Goal: Task Accomplishment & Management: Manage account settings

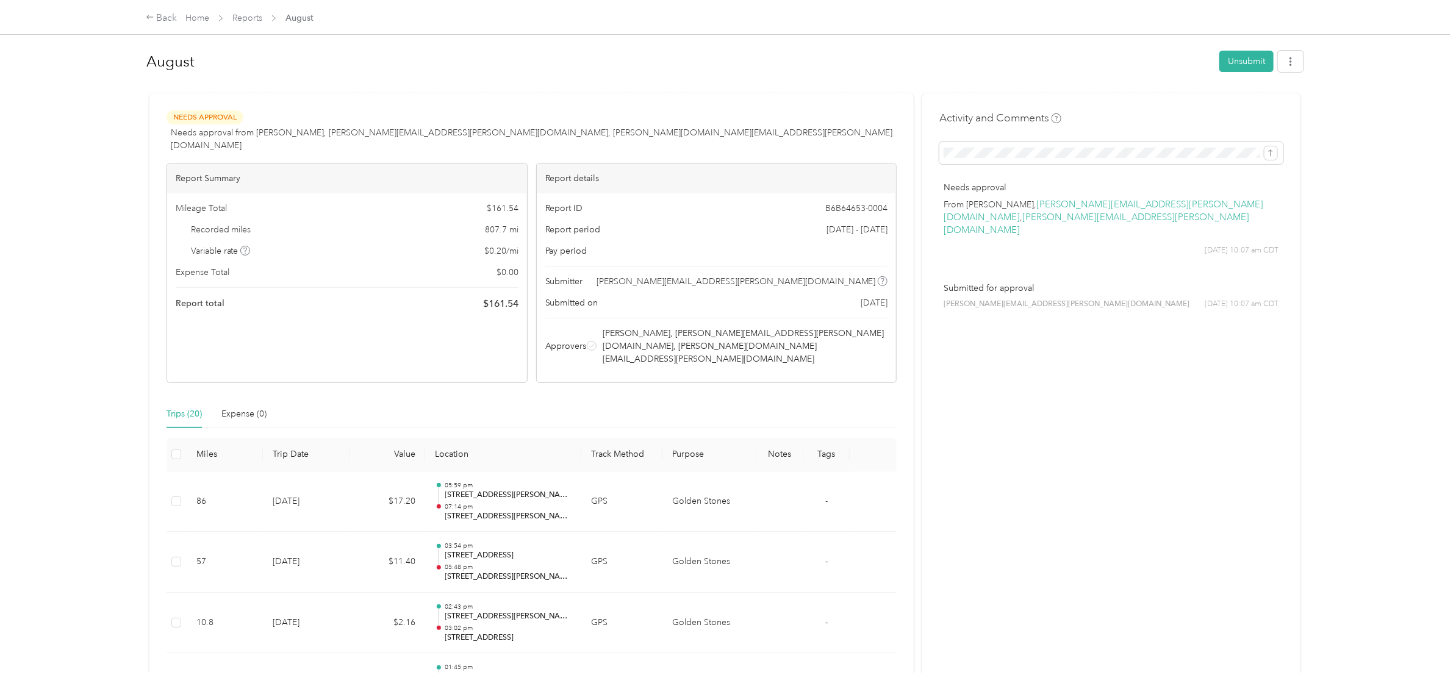
scroll to position [1094, 0]
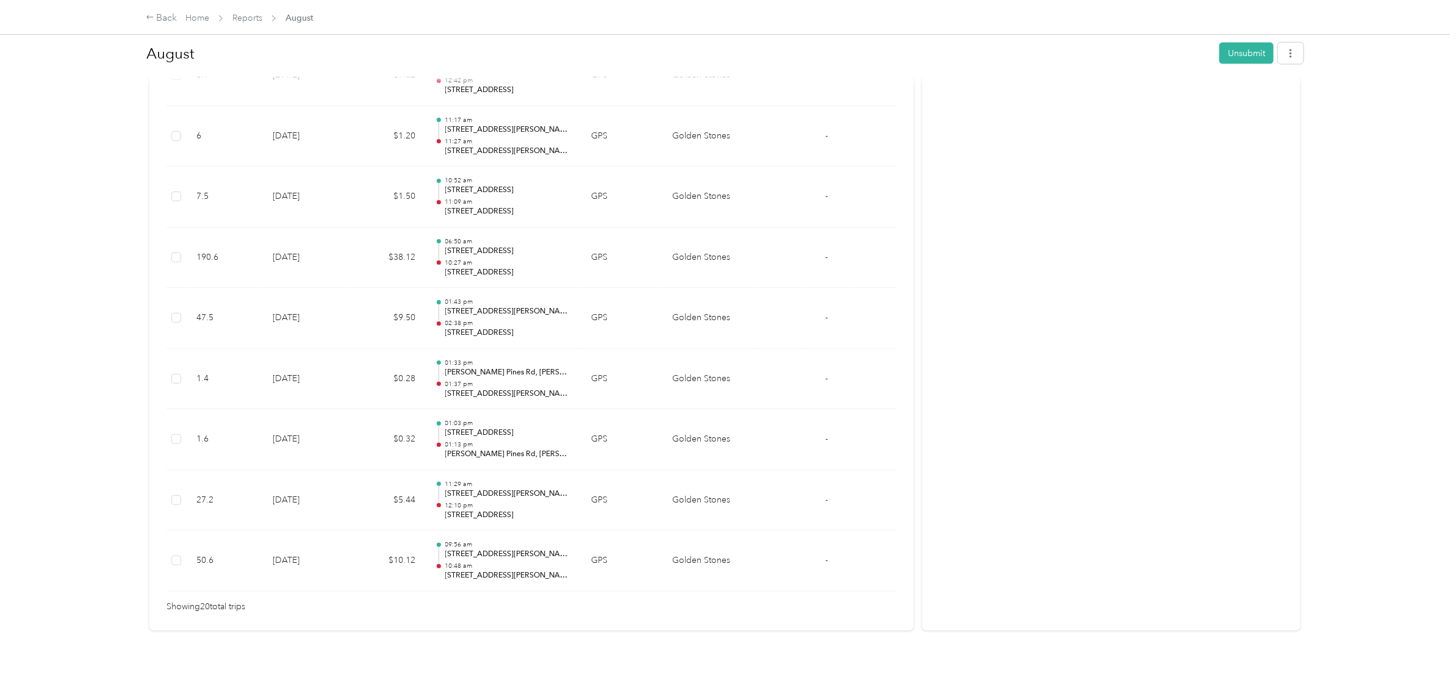
click at [1351, 303] on div "Back Home Reports August August Unsubmit Needs Approval Needs approval from [PE…" at bounding box center [725, 347] width 1450 height 694
